Goal: Information Seeking & Learning: Learn about a topic

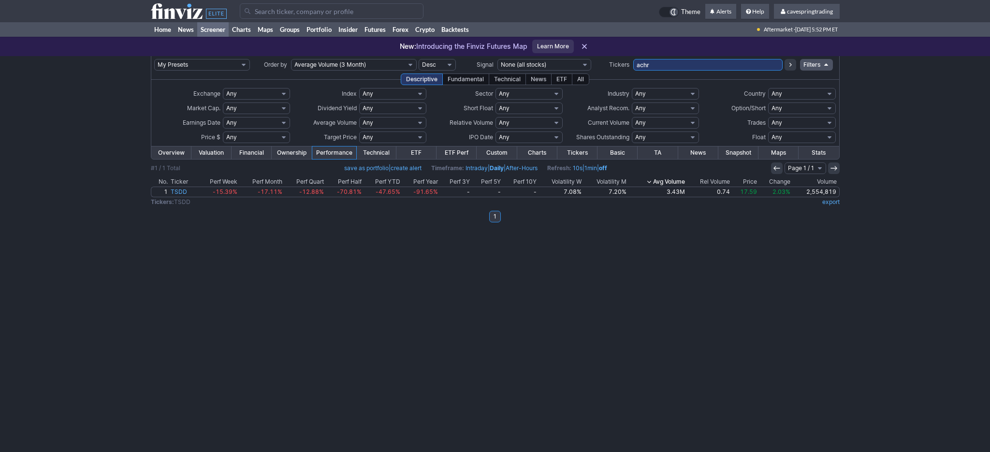
type input "achr"
click at [687, 62] on input "ACHR" at bounding box center [707, 65] width 149 height 12
type input "oxlc"
click at [679, 67] on input "OXLC" at bounding box center [707, 65] width 149 height 12
type input "pten"
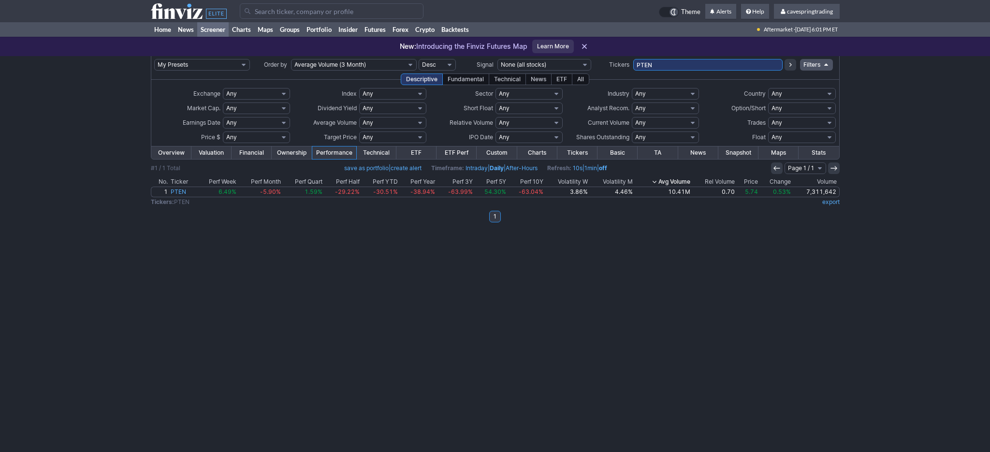
click at [672, 61] on input "PTEN" at bounding box center [707, 65] width 149 height 12
type input "vwo"
drag, startPoint x: 714, startPoint y: 65, endPoint x: 205, endPoint y: 49, distance: 509.6
click at [633, 59] on input "VWO" at bounding box center [707, 65] width 149 height 12
paste input "UNG,GOVT,TLT,HYG,EFA,RSP,IEFA,AGG,JPST,VGK,MBB,SCHX,ETHD,MSOS,SCHH,BKLN,SPTL,SM…"
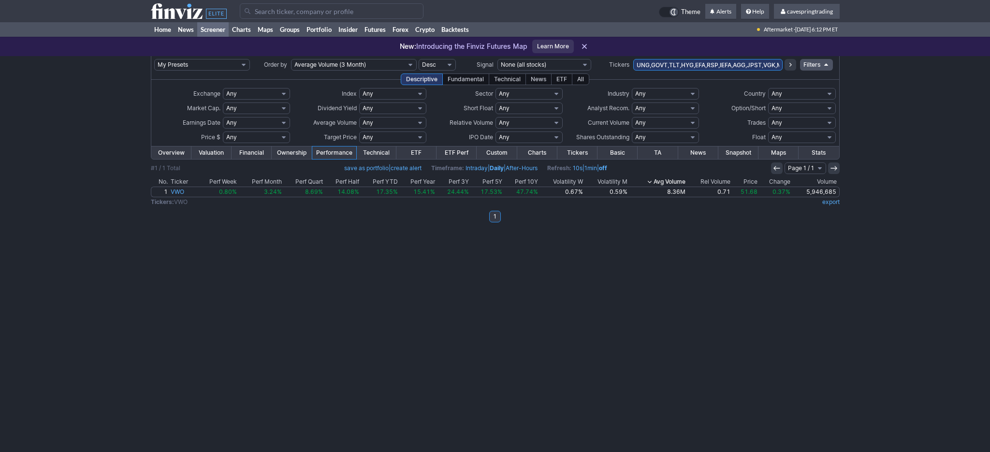
scroll to position [0, 368]
type input "UNG,GOVT,TLT,HYG,EFA,RSP,IEFA,AGG,JPST,VGK,MBB,SCHX,ETHD,MSOS,SCHH,BKLN,SPTL,SM…"
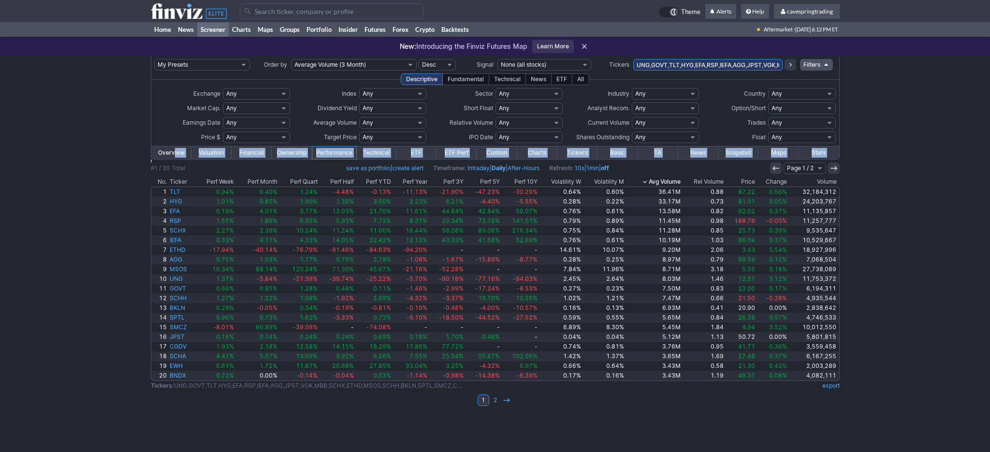
click at [173, 155] on link "Overview" at bounding box center [171, 152] width 40 height 13
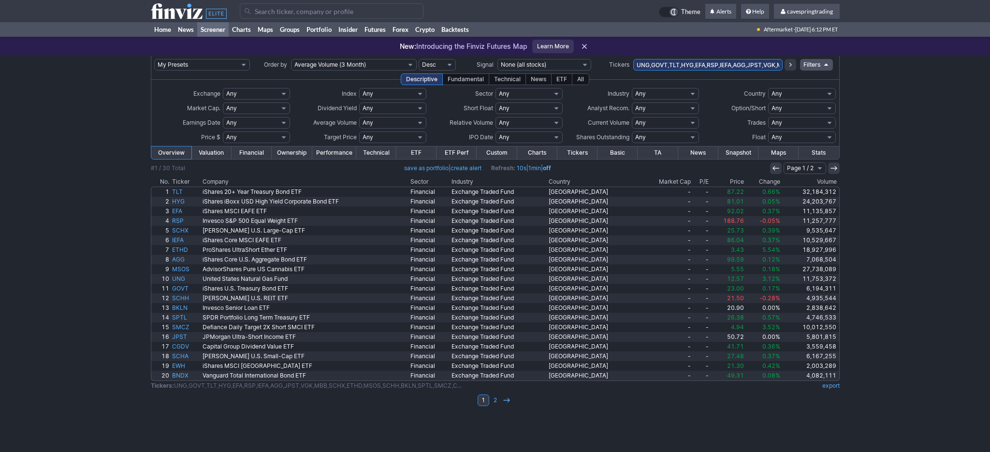
click at [490, 182] on th "Industry" at bounding box center [498, 182] width 97 height 10
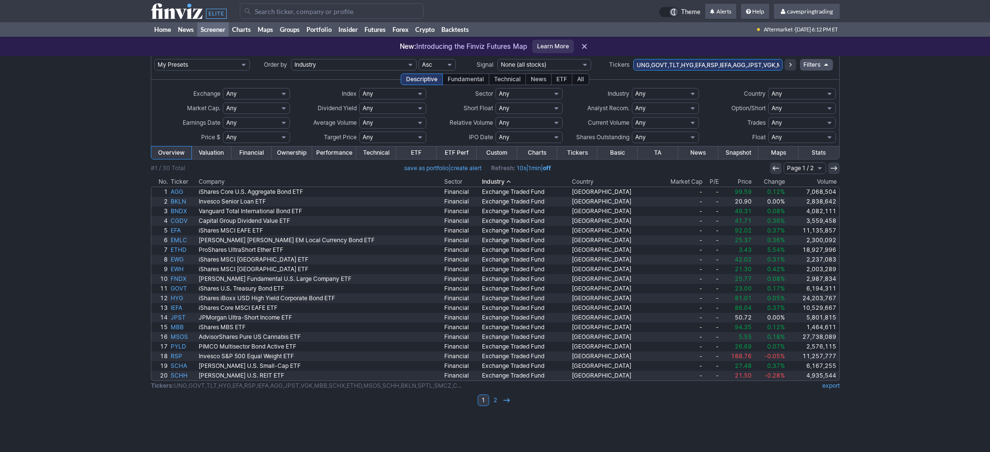
click at [730, 181] on th "Price" at bounding box center [736, 182] width 32 height 10
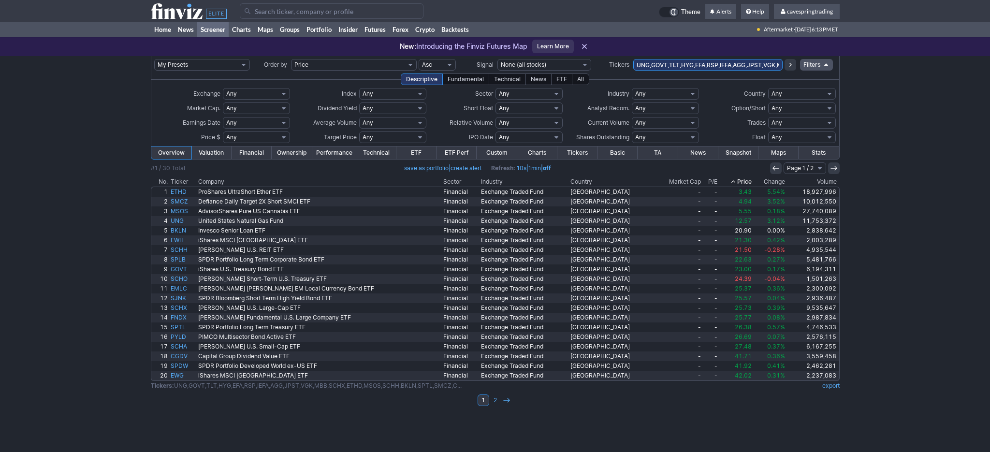
click at [727, 183] on th "Price" at bounding box center [736, 182] width 34 height 10
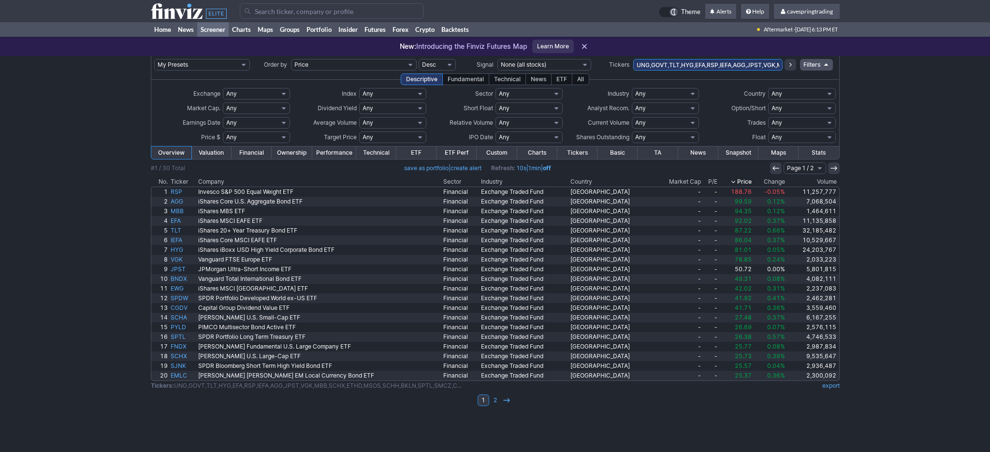
click at [341, 153] on link "Performance" at bounding box center [334, 152] width 44 height 13
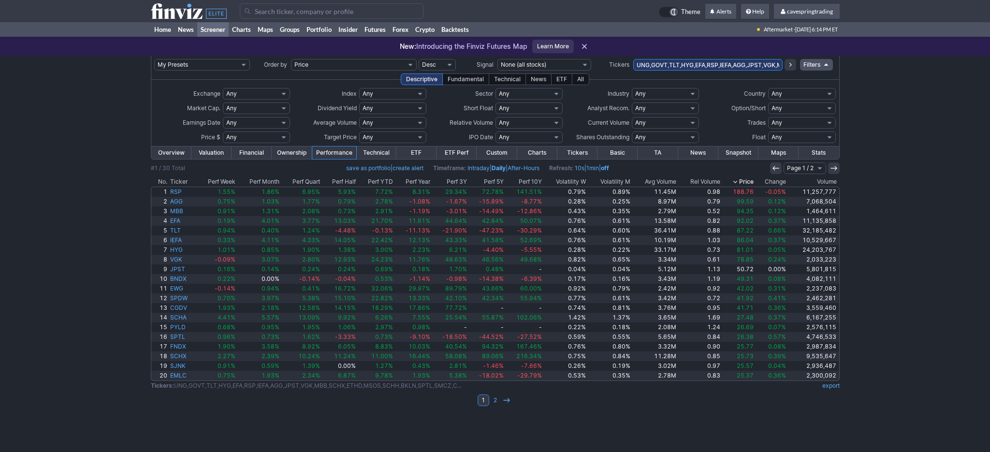
click at [604, 182] on th "Volatility M" at bounding box center [609, 182] width 44 height 10
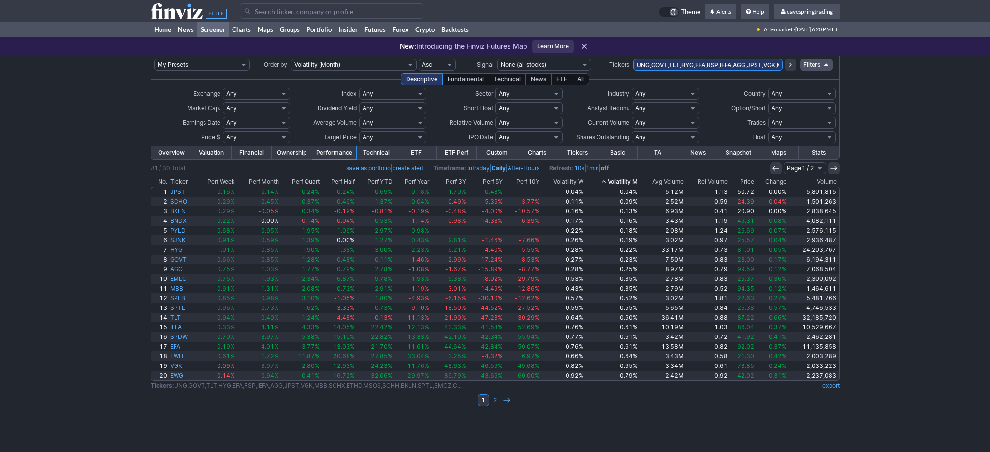
click at [687, 62] on input "UNG,GOVT,TLT,HYG,EFA,RSP,IEFA,AGG,JPST,VGK,MBB,SCHX,ETHD,MSOS,SCHH,BKLN,SPTL,SM…" at bounding box center [707, 65] width 149 height 12
paste input "EFA,RSP,IEFA,JPST,VGK,SCHX,BKLN,CGDV,SHP,SCHA,EWH,SPDW,FNDX"
type input "UNG,GOVT,TLT,EFA,RSP,IEFA,JPST,VGK,SCHX,BKLN,CGDV,SHP,SCHA,EWH,SPDW,FNDX,SBSB,S…"
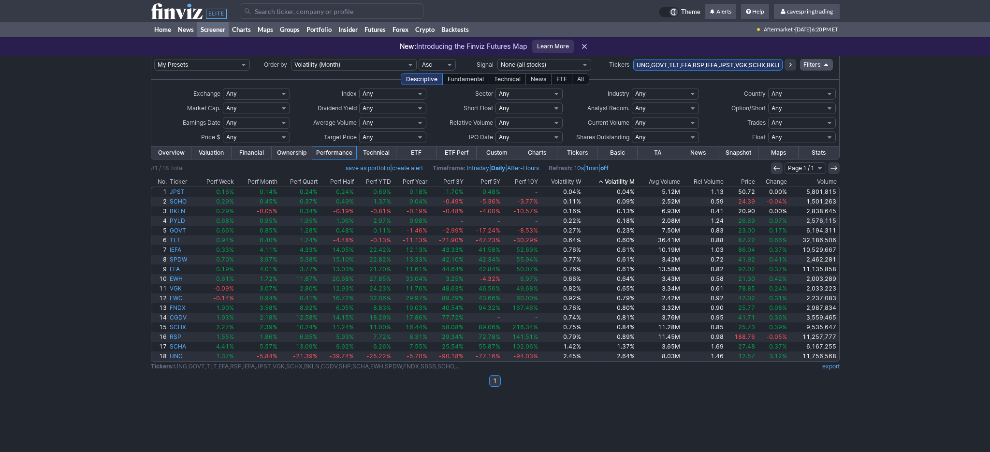
click at [28, 163] on div "My Presets -Save Screen -Edit Screens s: RATIO USE s: RATIO s: stock screen s: …" at bounding box center [495, 254] width 990 height 396
click at [694, 62] on input "UNG,GOVT,TLT,EFA,RSP,IEFA,JPST,VGK,SCHX,BKLN,CGDV,SHP,SCHA,EWH,SPDW,FNDX,SBSB,S…" at bounding box center [707, 65] width 149 height 12
paste input "text"
type input "UNG,GOVT,TLT,EFA,IEFA,JPST,VGK,SCHX,BKLN,CGDV,SHP,SCHA,EWH,SPDW,FNDX,SBSB,SCHO,…"
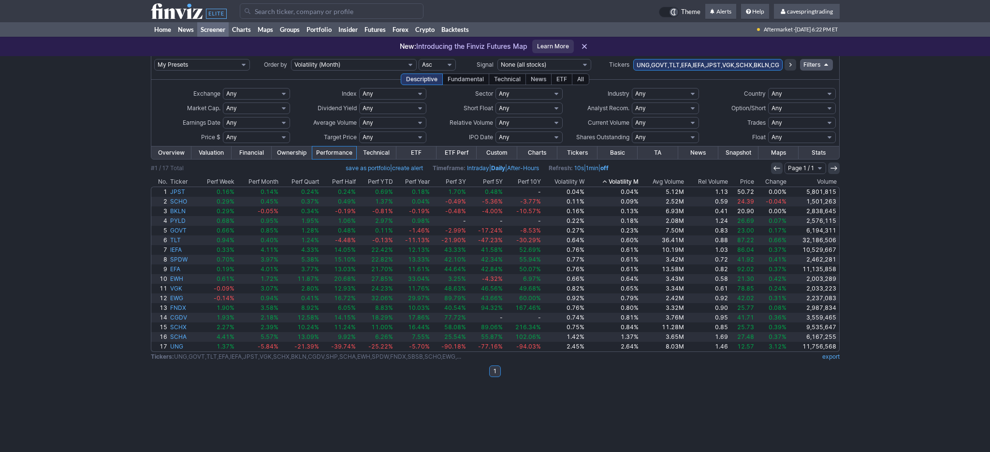
click at [708, 61] on input "UNG,GOVT,TLT,EFA,IEFA,JPST,VGK,SCHX,BKLN,CGDV,SHP,SCHA,EWH,SPDW,FNDX,SBSB,SCHO,…" at bounding box center [707, 65] width 149 height 12
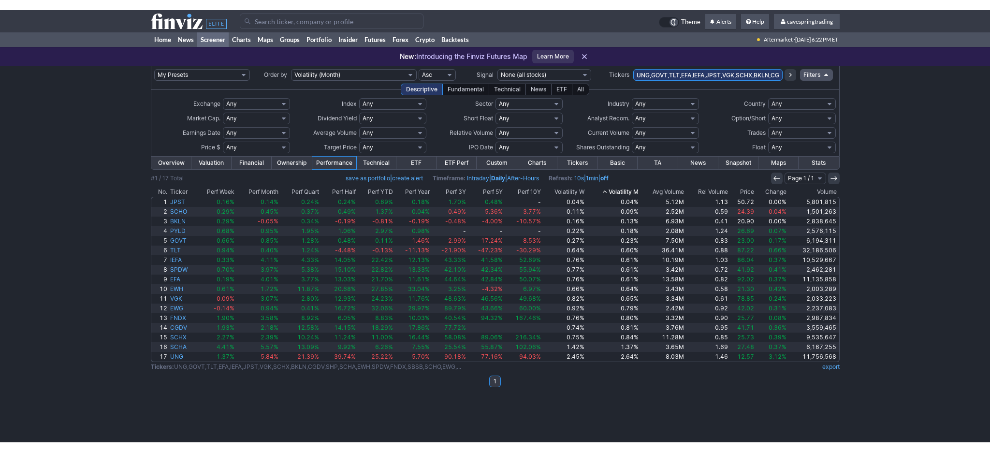
scroll to position [0, 63]
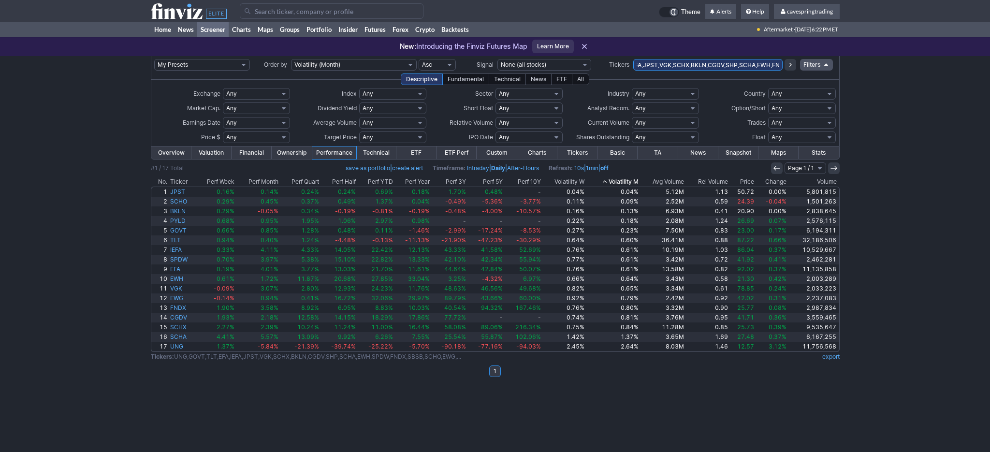
type input "UNG,GOVT,TLT,EFA,IEFA,JPST,VGK,SCHX,BKLN,CGDV,SHP,SCHA,EWH,FNDX,SBSB,SCHO,EWG,P…"
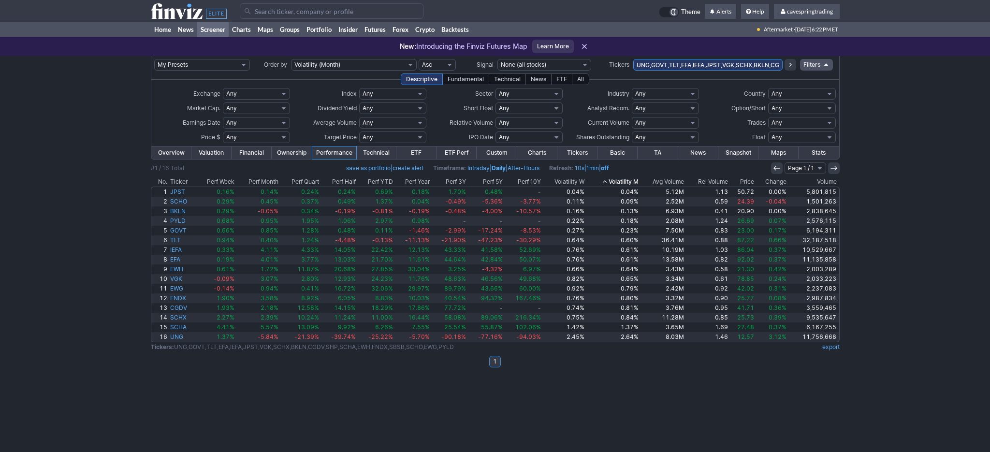
click at [737, 65] on input "UNG,GOVT,TLT,EFA,IEFA,JPST,VGK,SCHX,BKLN,CGDV,SHP,SCHA,EWH,FNDX,SBSB,SCHO,EWG,P…" at bounding box center [707, 65] width 149 height 12
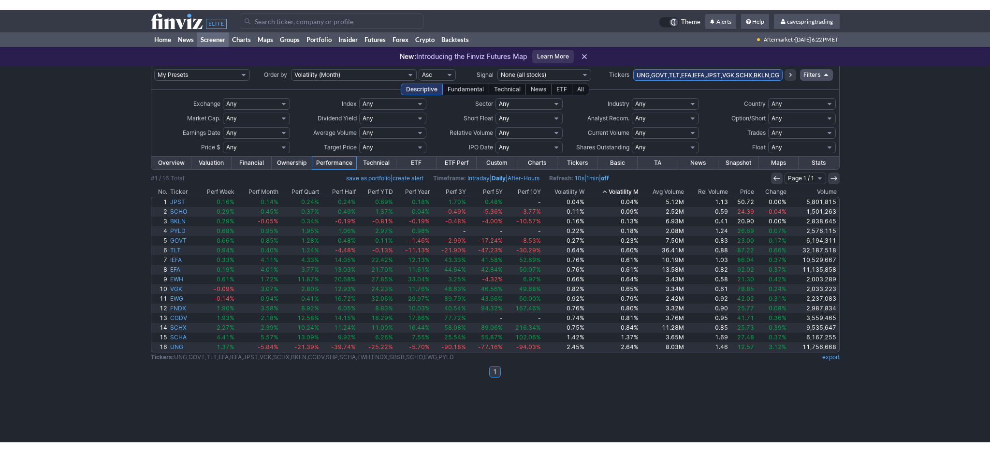
scroll to position [0, 54]
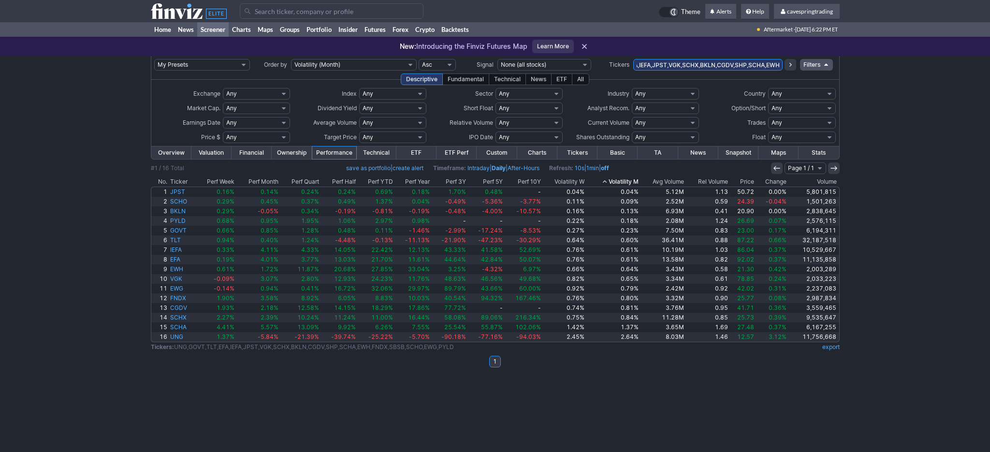
click at [770, 64] on input "UNG,GOVT,TLT,EFA,IEFA,JPST,VGK,SCHX,BKLN,CGDV,SHP,SCHA,EWH,FNDX,SBSB,SCHO,EWG,P…" at bounding box center [707, 65] width 149 height 12
type input "UNG,GOVT,TLT,EFA,IEFA,JPST,VGK,SCHX,BKLN,CGDV,SHP,SCHA,FNDX,SBSB,SCHO,EWG,PYLD"
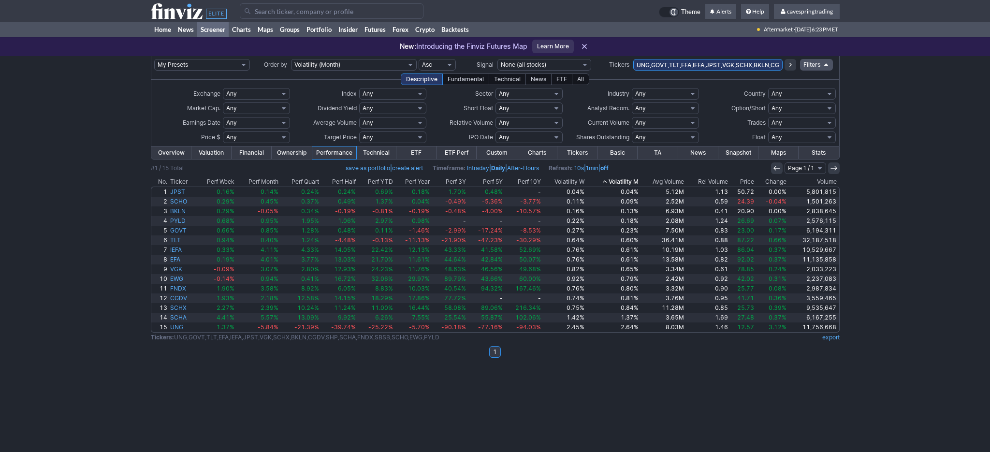
click at [736, 70] on input "UNG,GOVT,TLT,EFA,IEFA,JPST,VGK,SCHX,BKLN,CGDV,SHP,SCHA,FNDX,SBSB,SCHO,EWG,PYLD" at bounding box center [707, 65] width 149 height 12
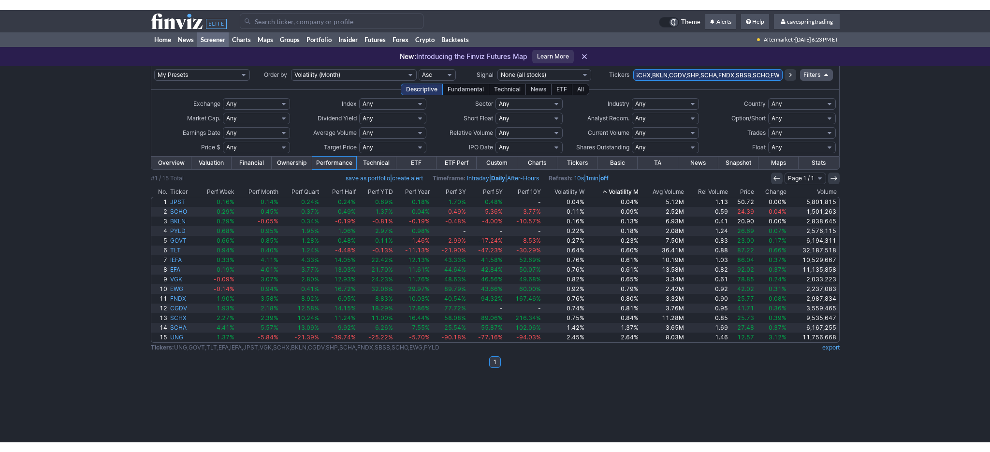
scroll to position [0, 106]
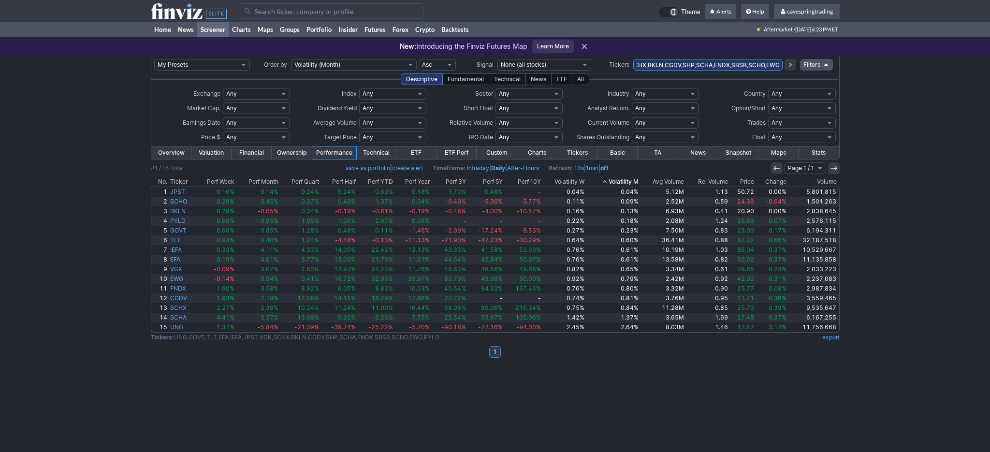
click at [772, 64] on input "UNG,GOVT,TLT,EFA,IEFA,JPST,VGK,SCHX,BKLN,CGDV,SHP,SCHA,FNDX,SBSB,SCHO,EWG,PYLD" at bounding box center [707, 65] width 149 height 12
type input "UNG,GOVT,TLT,EFA,IEFA,JPST,VGK,SCHX,BKLN,CGDV,SHP,SCHA,FNDX,SBSB,SCHO,PYLD"
click at [722, 64] on input "UNG,GOVT,TLT,EFA,IEFA,JPST,VGK,SCHX,BKLN,CGDV,SHP,SCHA,FNDX,SBSB,SCHO,PYLD" at bounding box center [707, 65] width 149 height 12
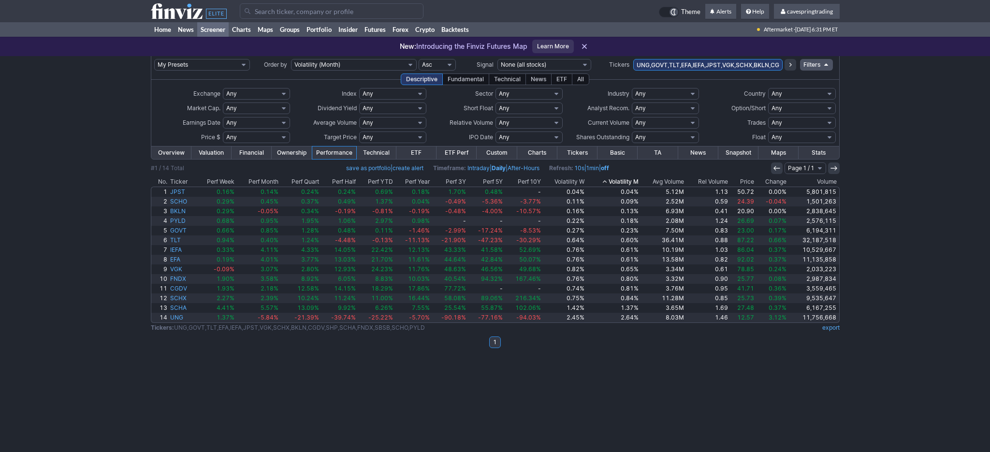
click at [707, 56] on td "UNG,GOVT,TLT,EFA,IEFA,JPST,VGK,SCHX,BKLN,CGDV,SHP,SCHA,FNDX,SBSB,SCHO,PYLD" at bounding box center [707, 64] width 149 height 17
click at [708, 58] on td "UNG,GOVT,TLT,EFA,IEFA,JPST,VGK,SCHX,BKLN,CGDV,SHP,SCHA,FNDX,SBSB,SCHO,PYLD" at bounding box center [707, 64] width 149 height 17
click at [708, 62] on input "UNG,GOVT,TLT,EFA,IEFA,JPST,VGK,SCHX,BKLN,CGDV,SHP,SCHA,FNDX,SBSB,SCHO,PYLD" at bounding box center [707, 65] width 149 height 12
click at [707, 65] on input "UNG,GOVT,TLT,EFA,IEFA,JPST,VGK,SCHX,BKLN,CGDV,SHP,SCHA,FNDX,SBSB,SCHO,PYLD" at bounding box center [707, 65] width 149 height 12
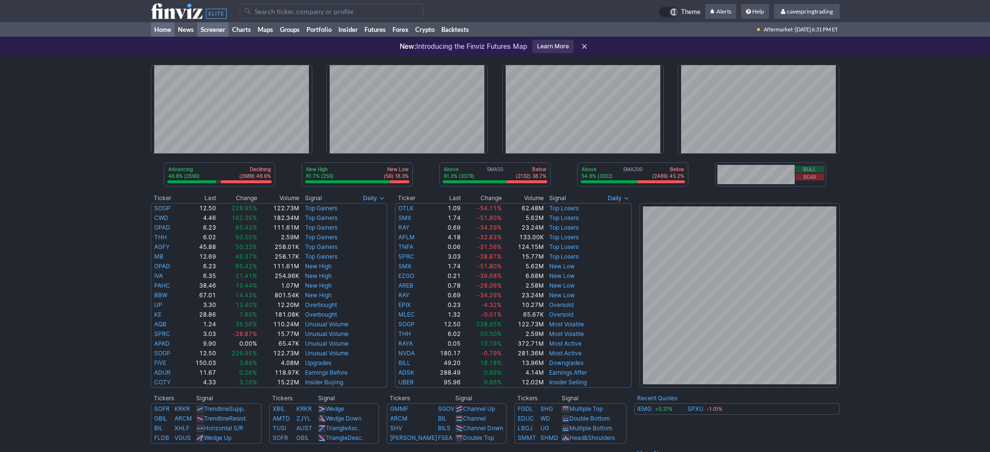
click at [214, 32] on link "Screener" at bounding box center [212, 29] width 31 height 14
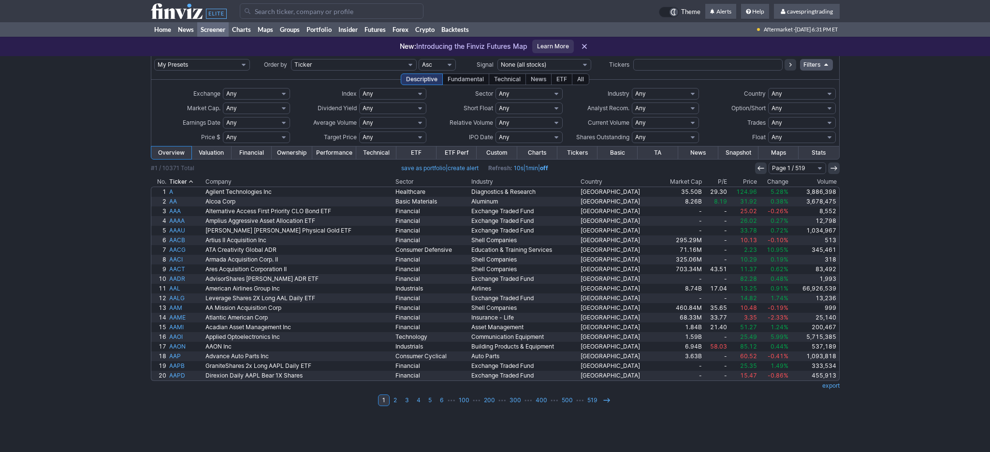
click at [712, 71] on td at bounding box center [707, 64] width 149 height 17
click at [714, 69] on input "text" at bounding box center [707, 65] width 149 height 12
type input "sqqq"
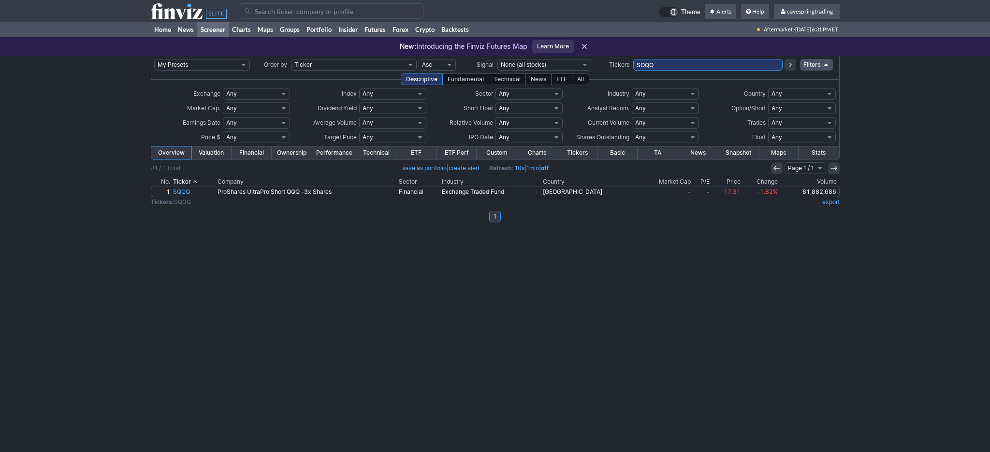
drag, startPoint x: 655, startPoint y: 65, endPoint x: 475, endPoint y: 57, distance: 180.9
click at [633, 61] on input "SQQQ" at bounding box center [707, 65] width 149 height 12
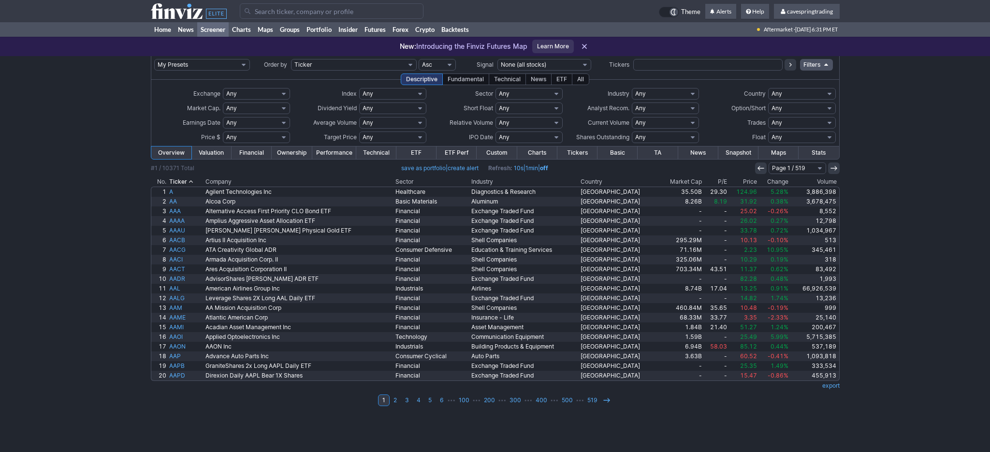
click at [768, 88] on select "Any USA Foreign (ex-USA) [GEOGRAPHIC_DATA] [GEOGRAPHIC_DATA] [GEOGRAPHIC_DATA] …" at bounding box center [801, 94] width 67 height 12
select select "usa"
click option "[GEOGRAPHIC_DATA]" at bounding box center [0, 0] width 0 height 0
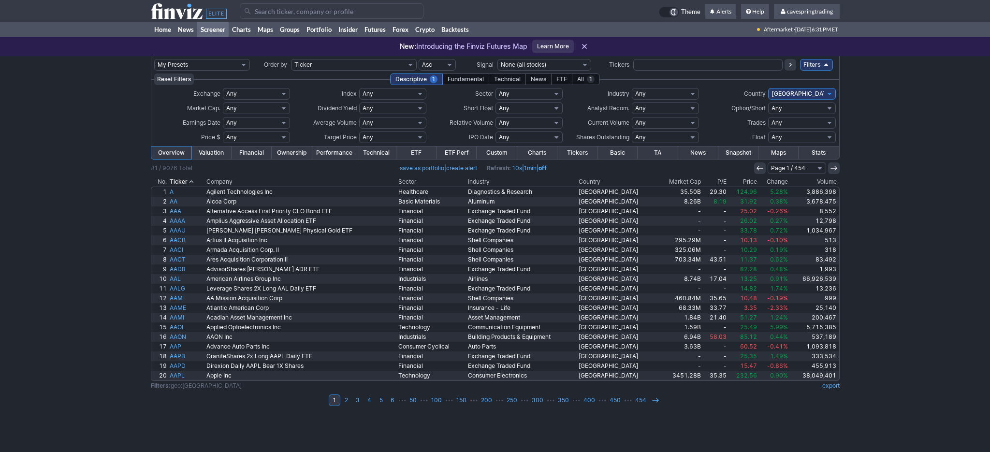
click at [239, 130] on td "– Any Under $1 Under $2 Under $3 Under $4 Under $5 Under $7 Under $10 Under $15…" at bounding box center [256, 137] width 68 height 14
click at [223, 131] on select "Any Under $1 Under $2 Under $3 Under $4 Under $5 Under $7 Under $10 Under $15 U…" at bounding box center [256, 137] width 67 height 12
drag, startPoint x: 248, startPoint y: 135, endPoint x: 154, endPoint y: 119, distance: 95.5
click at [154, 119] on td "Earnings Date" at bounding box center [188, 123] width 68 height 14
click at [223, 131] on select "Any Under $1 Under $2 Under $3 Under $4 Under $5 Under $7 Under $10 Under $15 U…" at bounding box center [256, 137] width 67 height 12
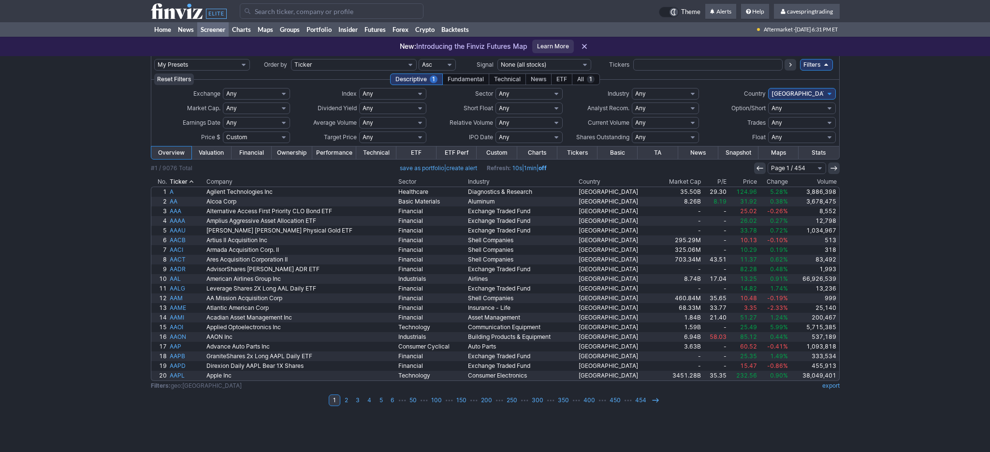
click option "Custom" at bounding box center [0, 0] width 0 height 0
click at [233, 137] on input "text" at bounding box center [234, 137] width 22 height 12
type input "1"
click at [264, 140] on input "text" at bounding box center [265, 137] width 22 height 12
type input "25"
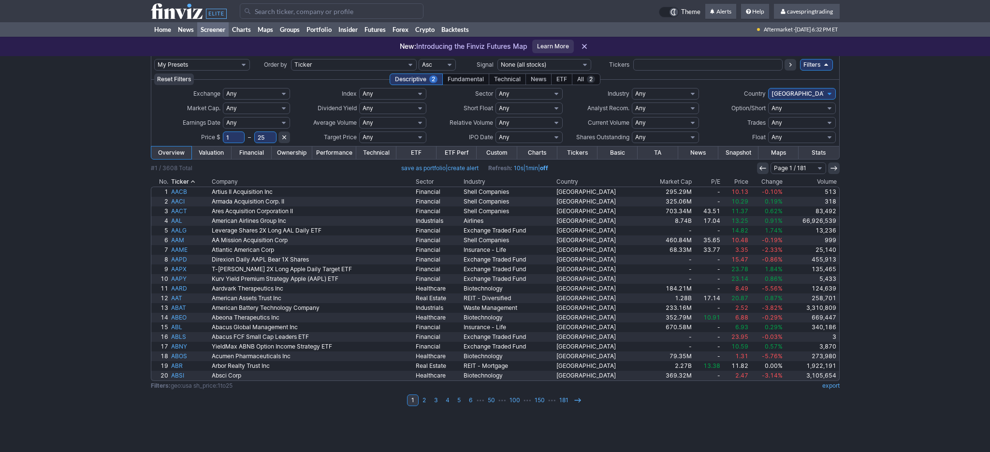
click at [359, 117] on select "Any Under 50K Under 100K Under 500K Under 750K Under 1M Over 50K Over 100K Over…" at bounding box center [392, 123] width 67 height 12
select select "o2000"
click option "Over 2M" at bounding box center [0, 0] width 0 height 0
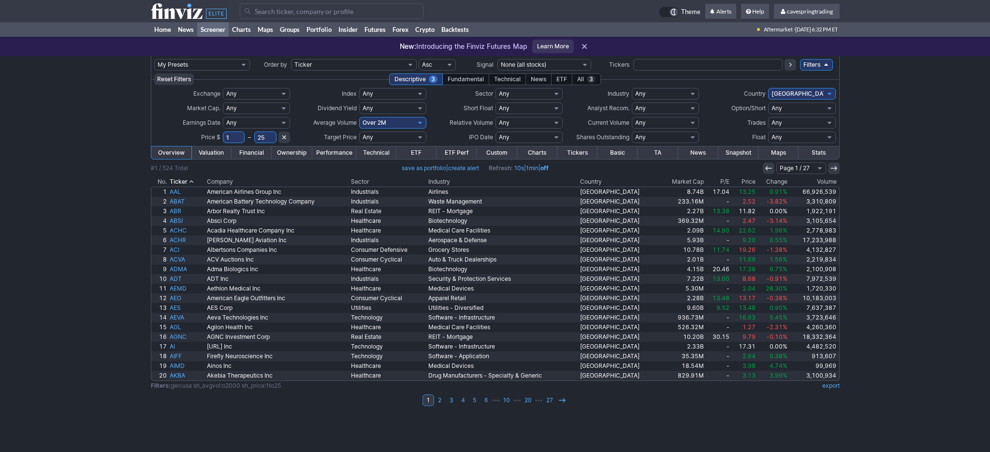
click at [959, 277] on div "My Presets -Save Screen -Edit Screens s: RATIO USE s: RATIO s: stock screen s: …" at bounding box center [495, 254] width 990 height 396
click at [333, 154] on link "Performance" at bounding box center [334, 152] width 44 height 13
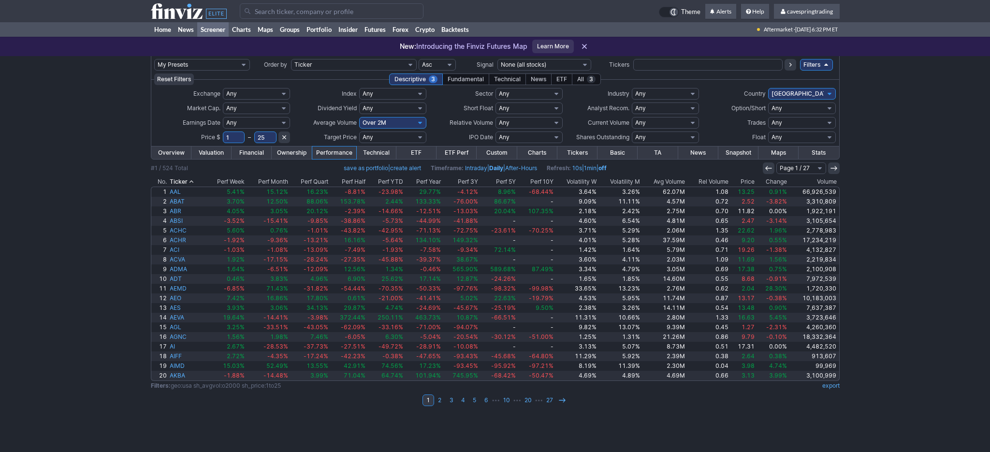
click at [832, 384] on link "export" at bounding box center [830, 385] width 17 height 7
drag, startPoint x: 989, startPoint y: 208, endPoint x: 899, endPoint y: 59, distance: 173.9
click at [985, 202] on div "My Presets -Save Screen -Edit Screens s: RATIO USE s: RATIO s: stock screen s: …" at bounding box center [495, 254] width 990 height 396
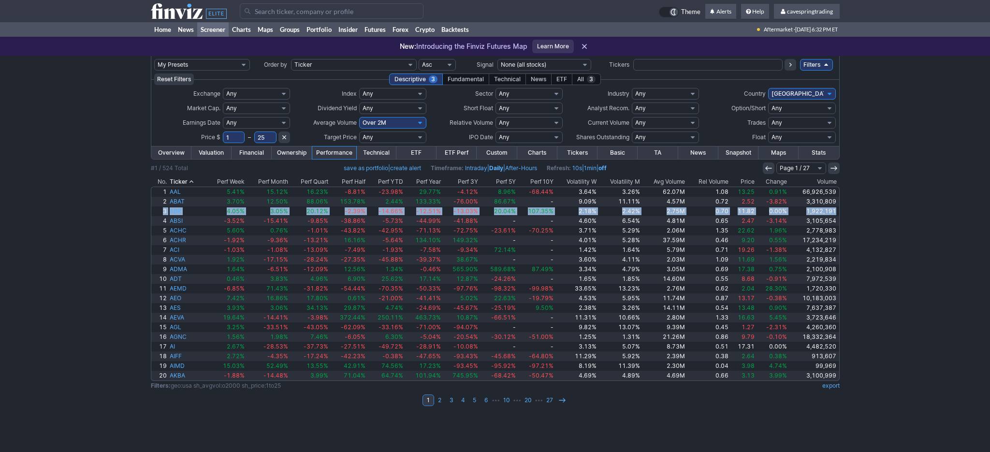
click at [825, 382] on link "export" at bounding box center [830, 385] width 17 height 7
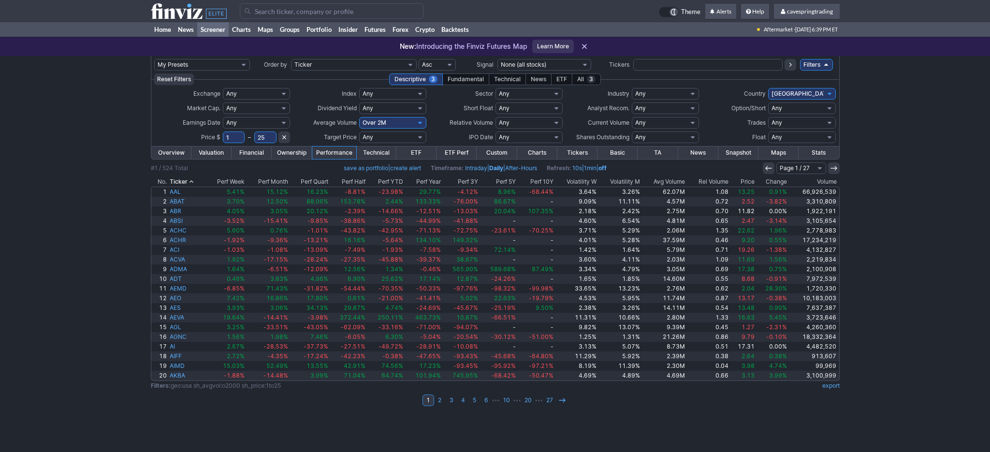
click at [644, 65] on input "text" at bounding box center [707, 65] width 149 height 12
type input "ctlp"
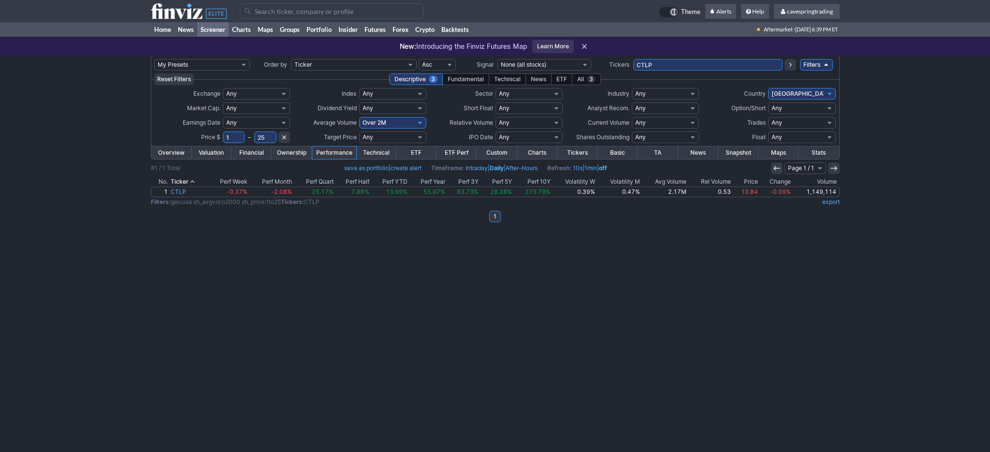
click at [123, 256] on div "My Presets -Save Screen -Edit Screens s: RATIO USE s: RATIO s: stock screen s: …" at bounding box center [495, 254] width 990 height 396
drag, startPoint x: 682, startPoint y: 55, endPoint x: 664, endPoint y: 62, distance: 19.1
click at [672, 59] on body "× OK Cancel" at bounding box center [495, 226] width 990 height 452
click at [664, 62] on input "CTLP" at bounding box center [707, 65] width 149 height 12
type input "orc"
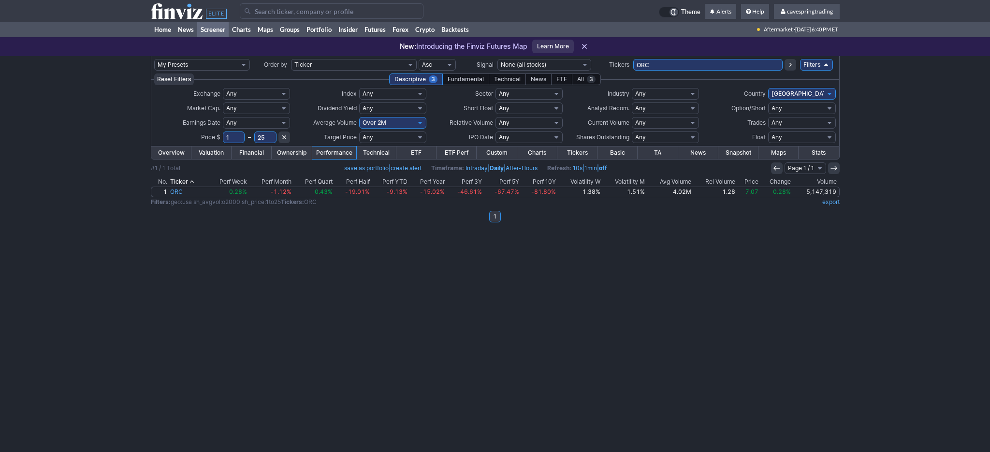
click at [662, 63] on input "ORC" at bounding box center [707, 65] width 149 height 12
type input "mq,dx"
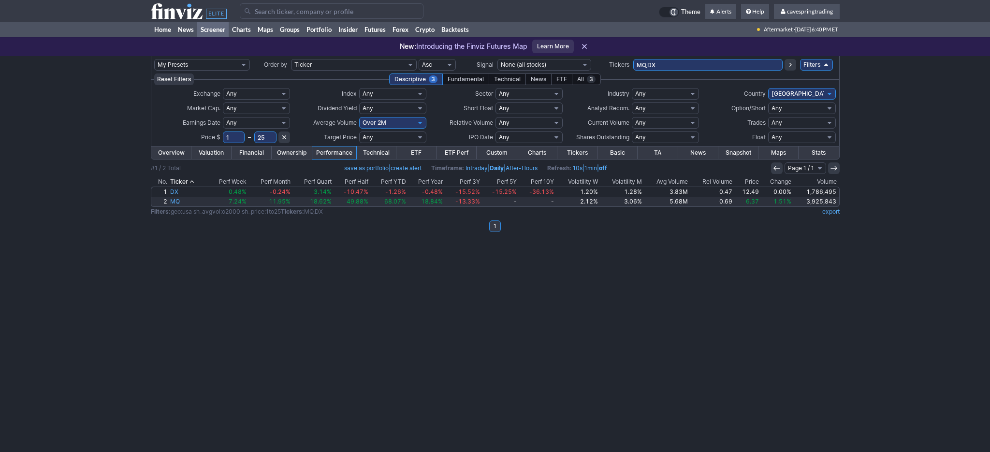
drag, startPoint x: 704, startPoint y: 63, endPoint x: 420, endPoint y: 34, distance: 285.1
click at [633, 59] on input "MQ,DX" at bounding box center [707, 65] width 149 height 12
type input ","
type input "lfst"
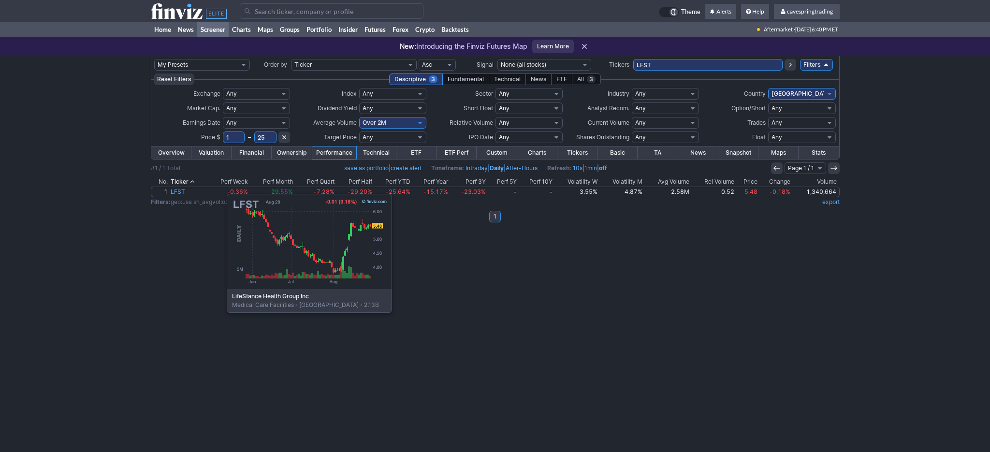
click at [338, 451] on html "× OK Cancel" at bounding box center [495, 226] width 990 height 452
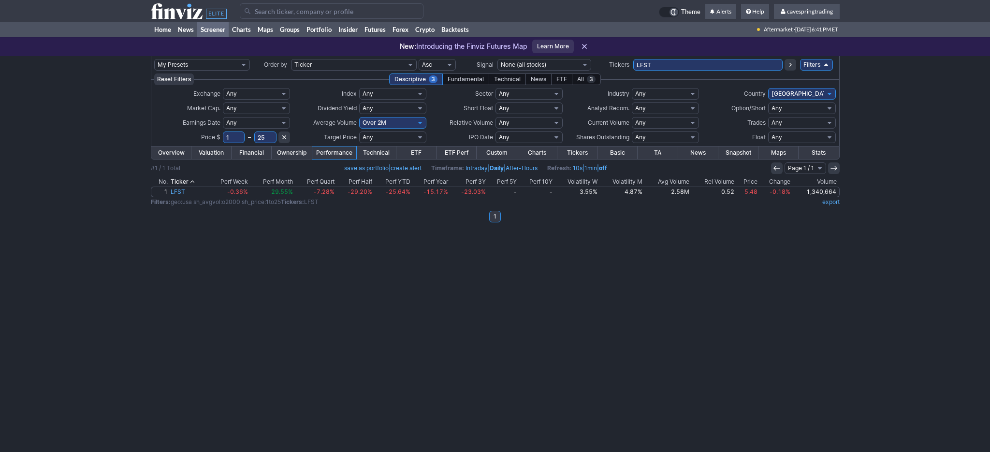
click at [730, 65] on input "LFST" at bounding box center [707, 65] width 149 height 12
type input "STWD,TWO,BGC,ARDX,DRH,BKD,LXP"
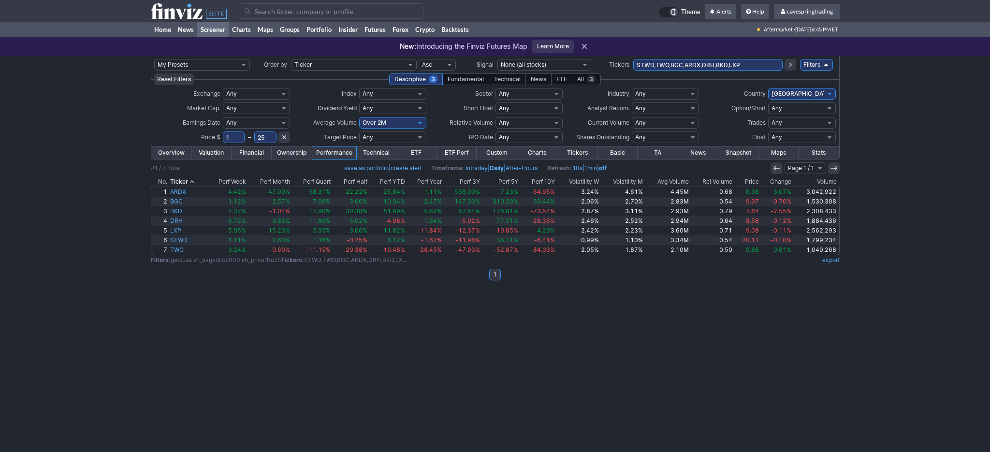
click at [92, 286] on div "My Presets -Save Screen -Edit Screens s: RATIO USE s: RATIO s: stock screen s: …" at bounding box center [495, 254] width 990 height 396
click at [654, 66] on input "STWD,TWO,BGC,ARDX,DRH,BKD,LXP" at bounding box center [707, 65] width 149 height 12
type input "neog,nwl,bmbl,ptlo,payo,bcrx,xers,fold,uwmc,pgre,lion,axl,ogn"
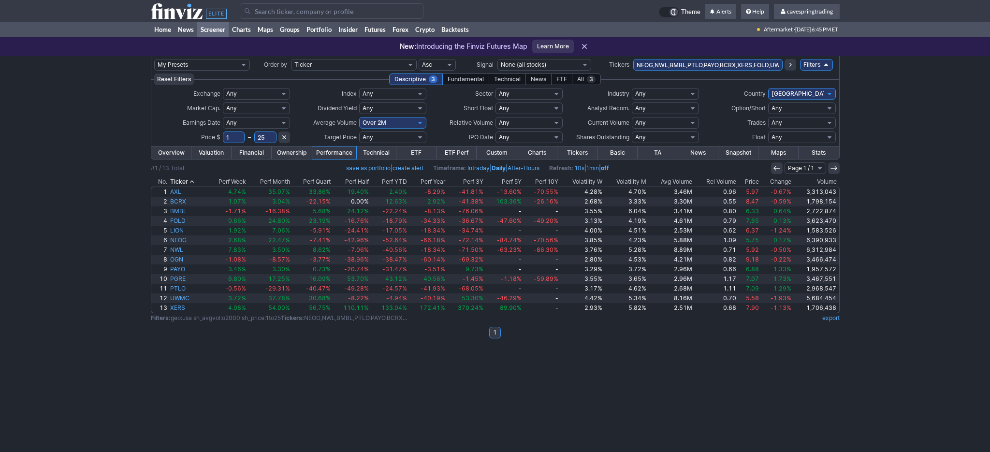
click at [184, 152] on link "Overview" at bounding box center [171, 152] width 40 height 13
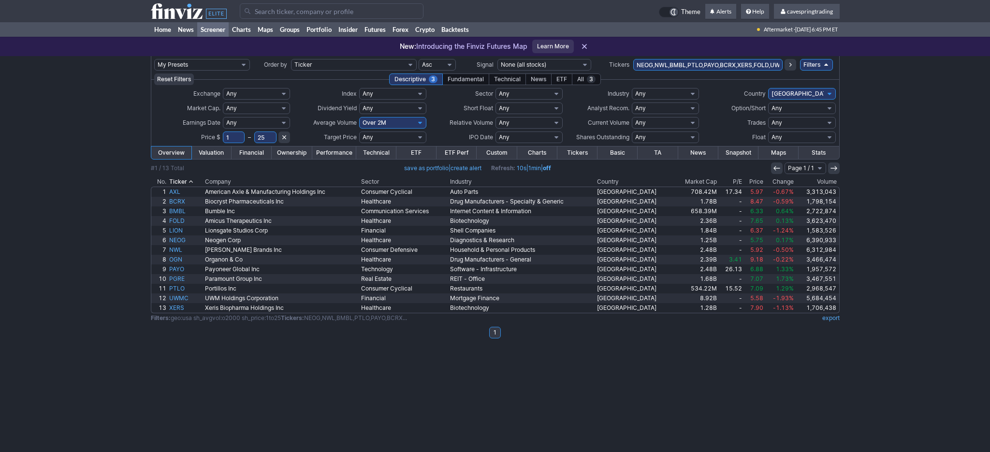
click at [695, 182] on th "Market Cap" at bounding box center [696, 182] width 44 height 10
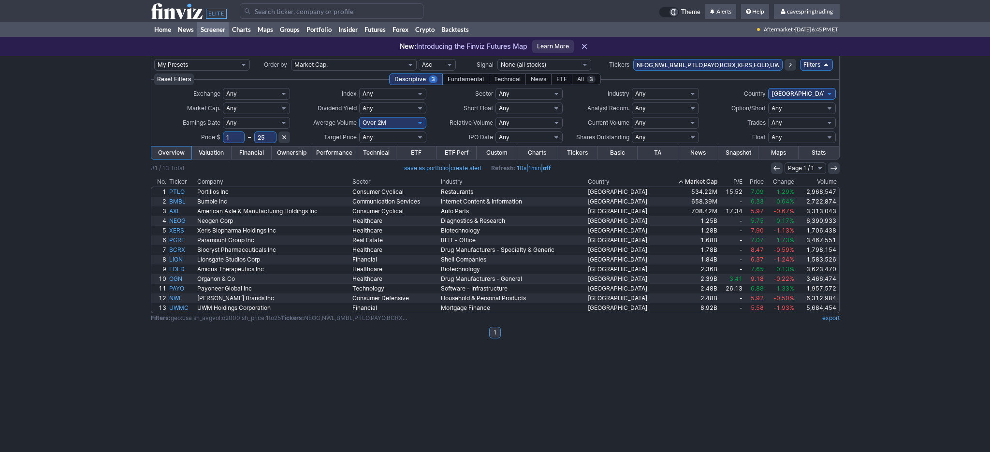
click at [697, 63] on input "NEOG,NWL,BMBL,PTLO,PAYO,BCRX,XERS,FOLD,UWMC,PGRE,LION,AXL,OGN" at bounding box center [707, 65] width 149 height 12
type input "NEOG,NWL,BMBL,PAYO,BCRX,XERS,FOLD,UWMC,PGRE,LION,AXL,OGN"
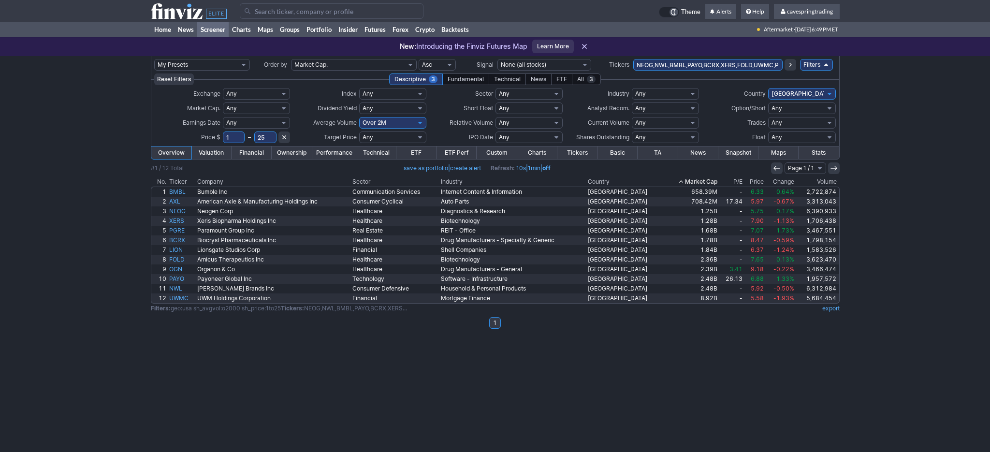
click at [205, 342] on div "My Presets -Save Screen -Edit Screens s: RATIO USE s: RATIO s: stock screen s: …" at bounding box center [495, 254] width 990 height 396
click at [477, 182] on th "Industry" at bounding box center [512, 182] width 146 height 10
